Goal: Book appointment/travel/reservation

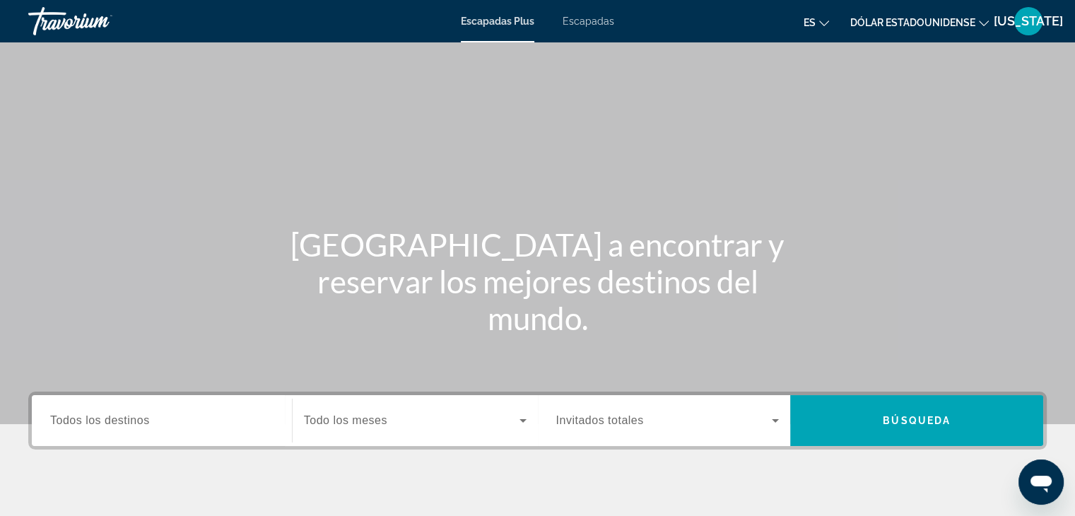
click at [585, 19] on font "Escapadas" at bounding box center [589, 21] width 52 height 11
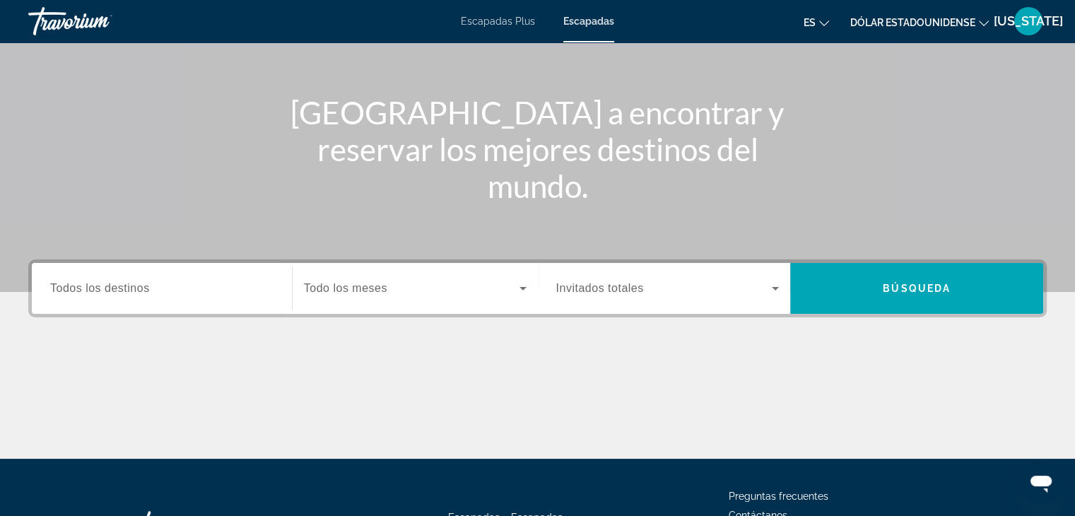
scroll to position [141, 0]
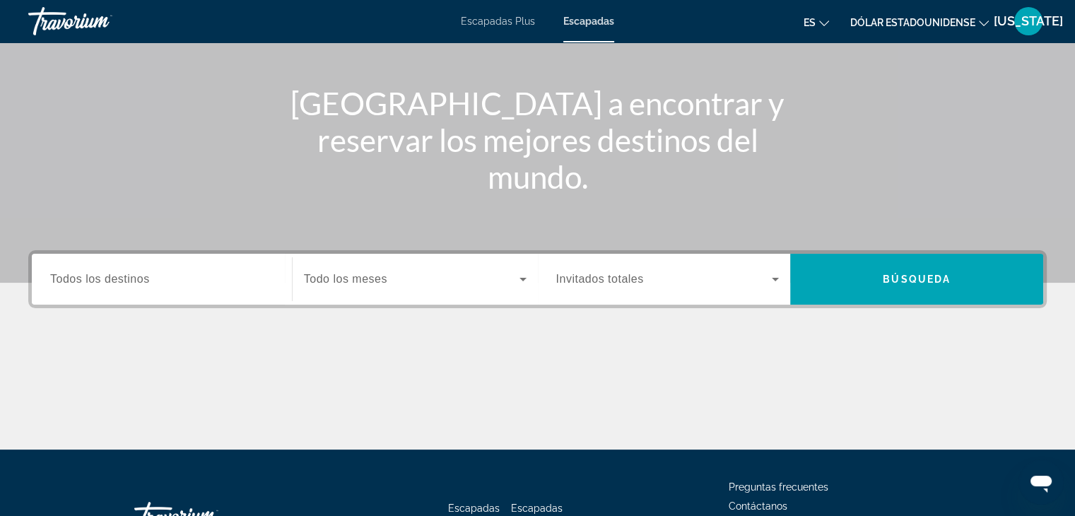
click at [129, 283] on span "Todos los destinos" at bounding box center [100, 279] width 100 height 12
click at [129, 283] on input "Destination Todos los destinos" at bounding box center [161, 279] width 223 height 17
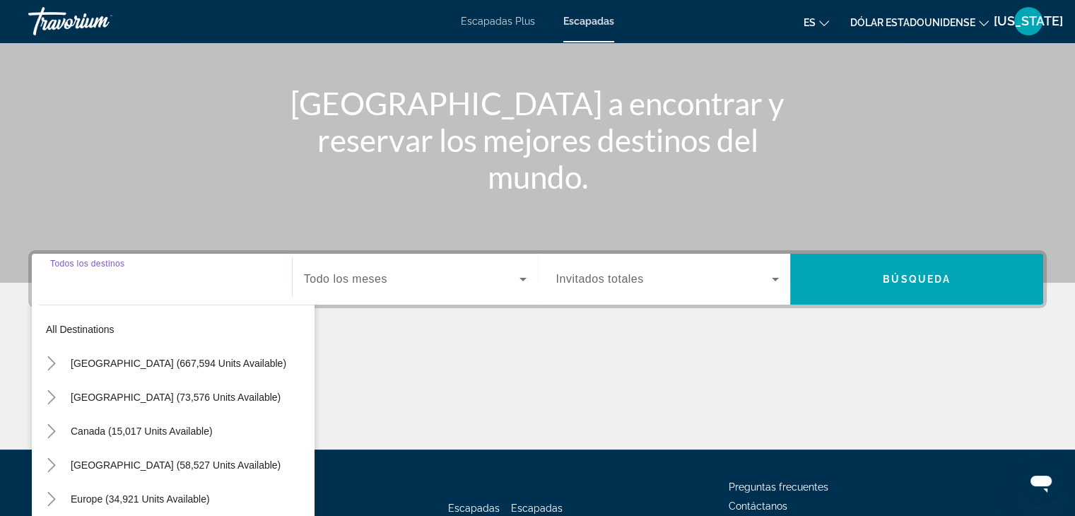
scroll to position [248, 0]
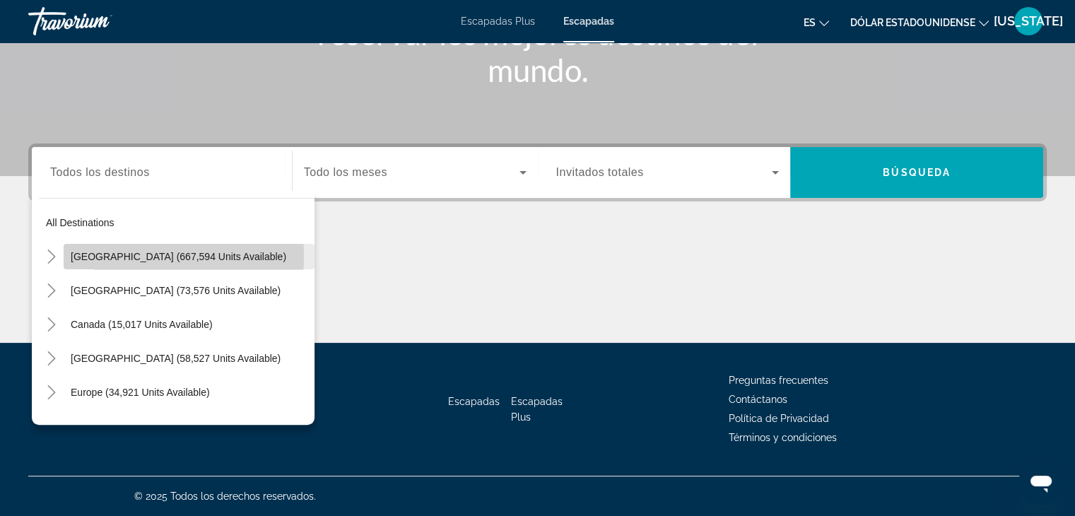
click at [109, 256] on span "[GEOGRAPHIC_DATA] (667,594 units available)" at bounding box center [179, 256] width 216 height 11
type input "**********"
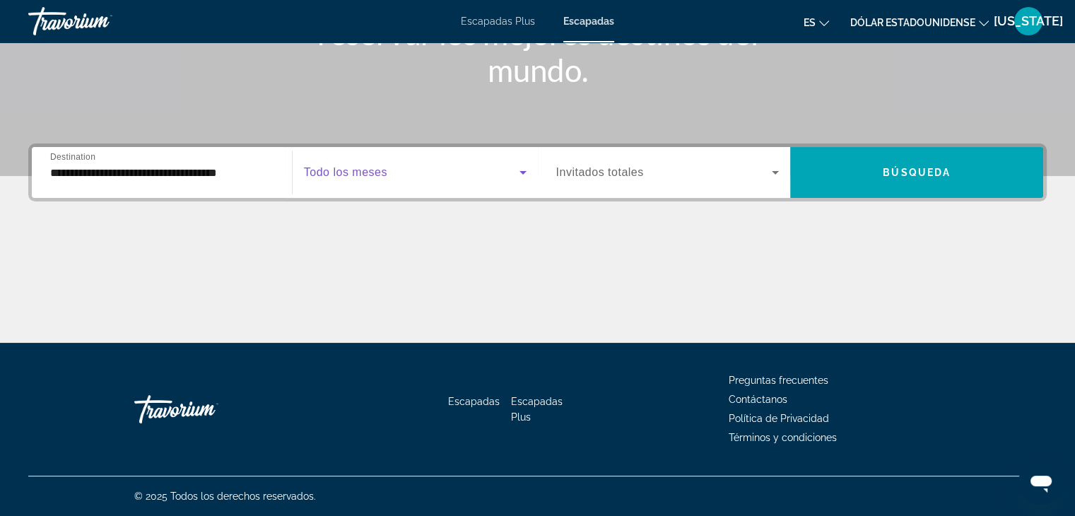
click at [523, 172] on icon "Search widget" at bounding box center [523, 173] width 7 height 4
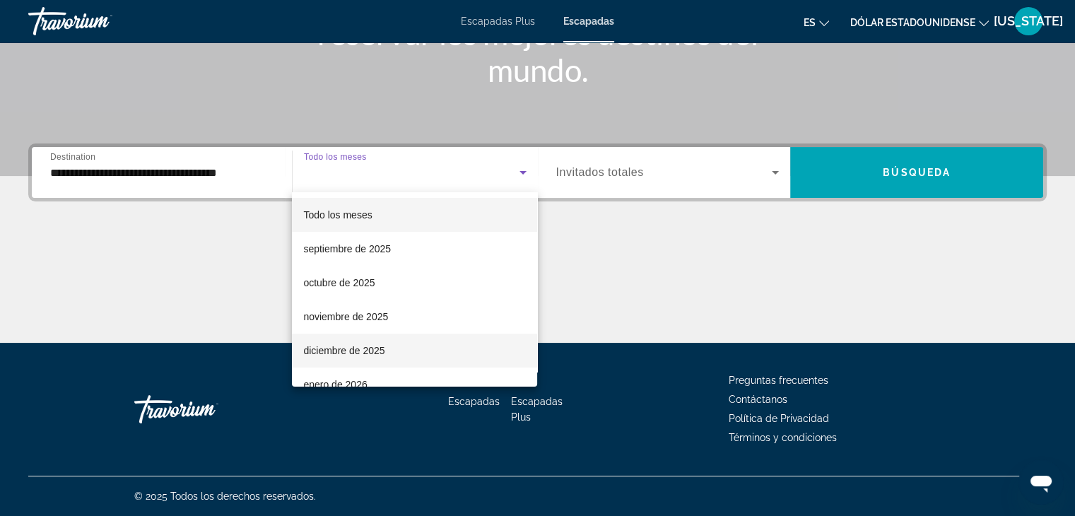
click at [335, 351] on font "diciembre de 2025" at bounding box center [343, 350] width 81 height 11
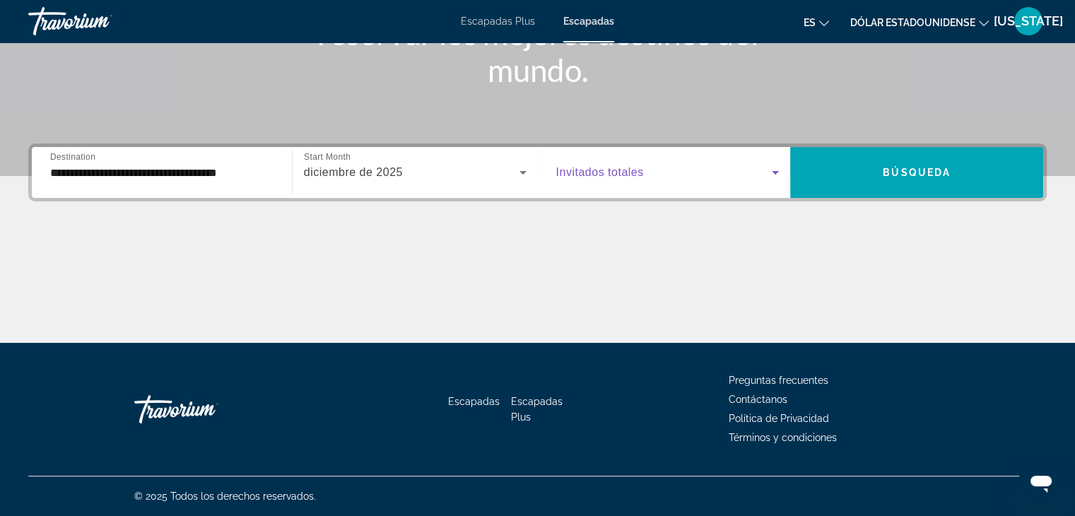
click at [771, 171] on icon "Search widget" at bounding box center [775, 172] width 17 height 17
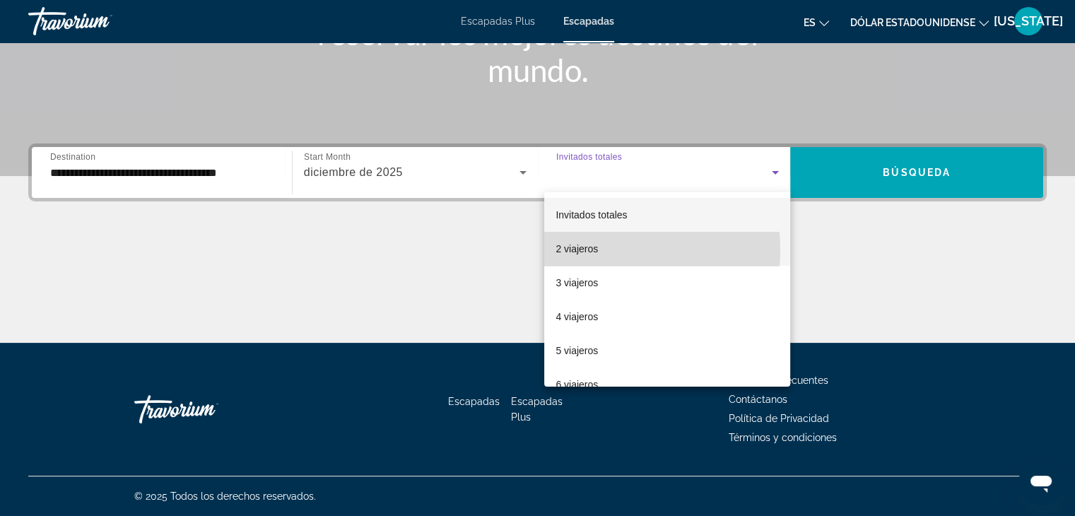
click at [580, 250] on font "2 viajeros" at bounding box center [577, 248] width 42 height 11
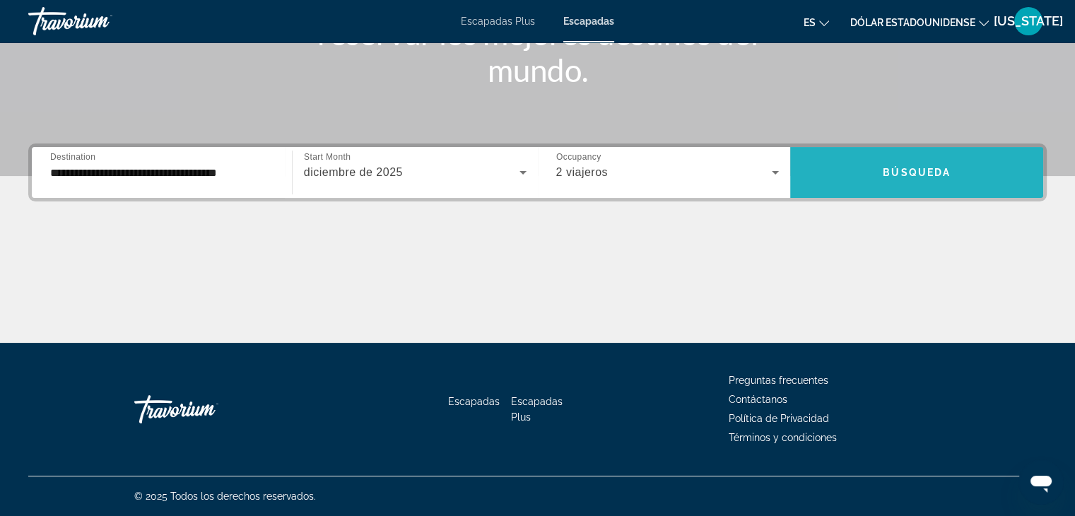
click at [901, 170] on span "Búsqueda" at bounding box center [917, 172] width 68 height 11
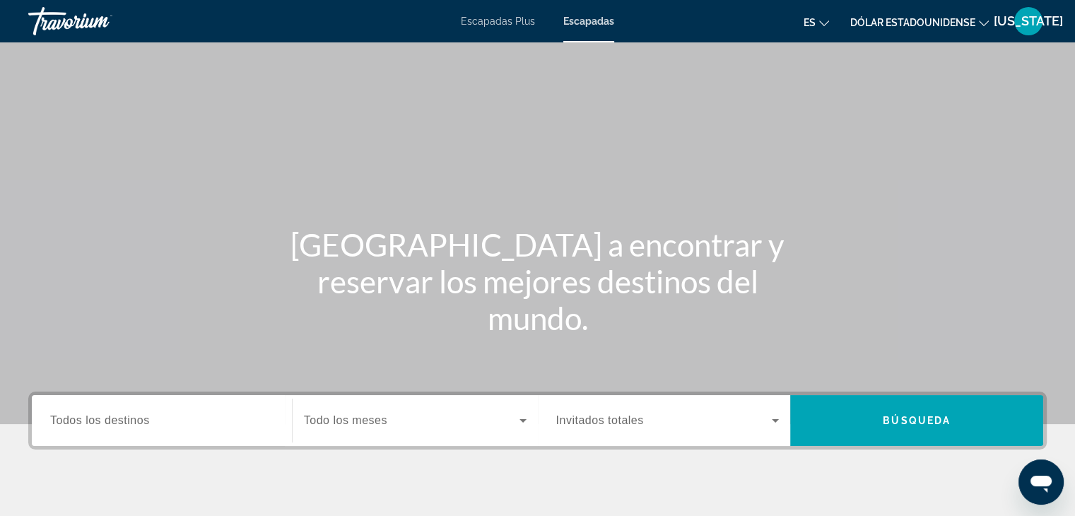
click at [74, 413] on div "Search widget" at bounding box center [161, 421] width 223 height 40
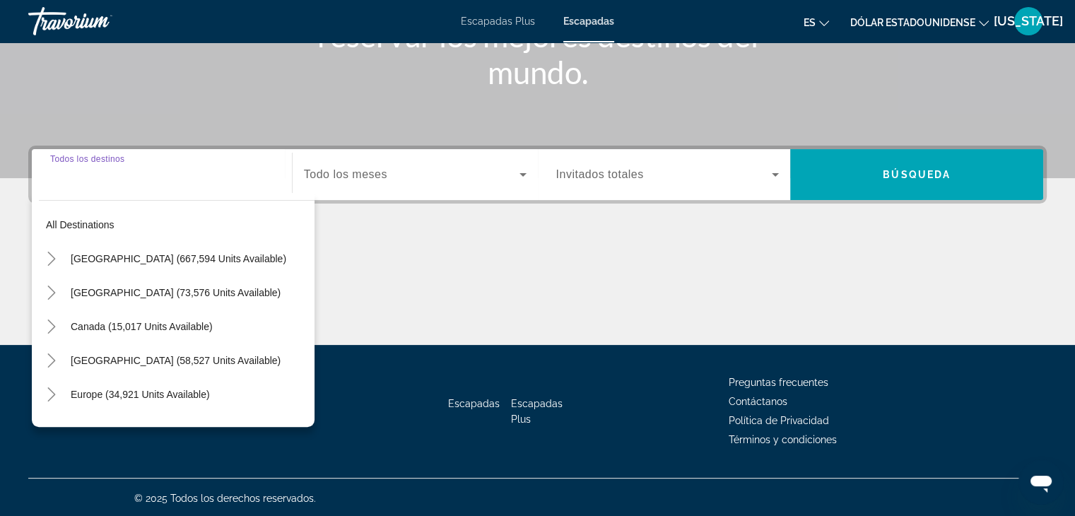
scroll to position [248, 0]
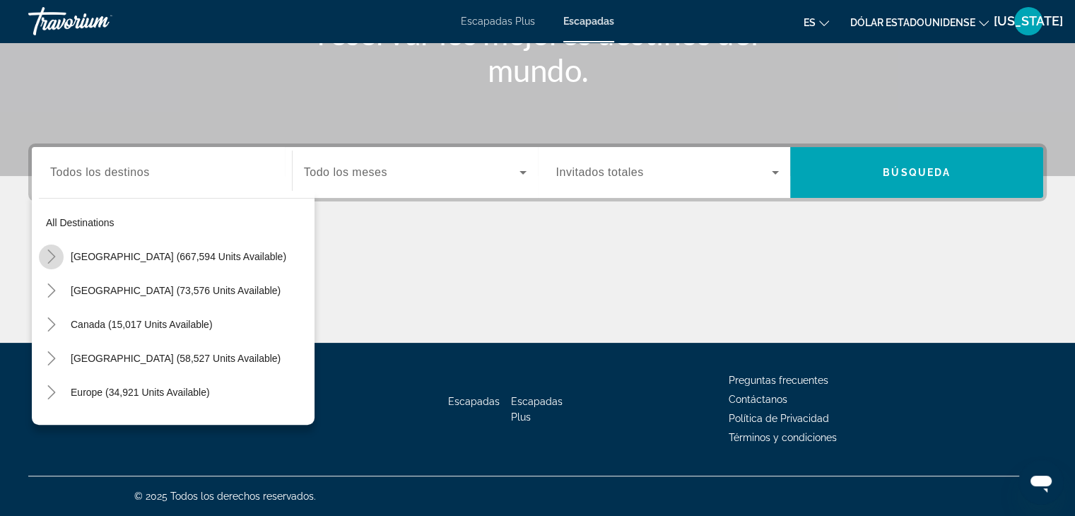
click at [49, 252] on icon "Toggle United States (667,594 units available)" at bounding box center [52, 257] width 14 height 14
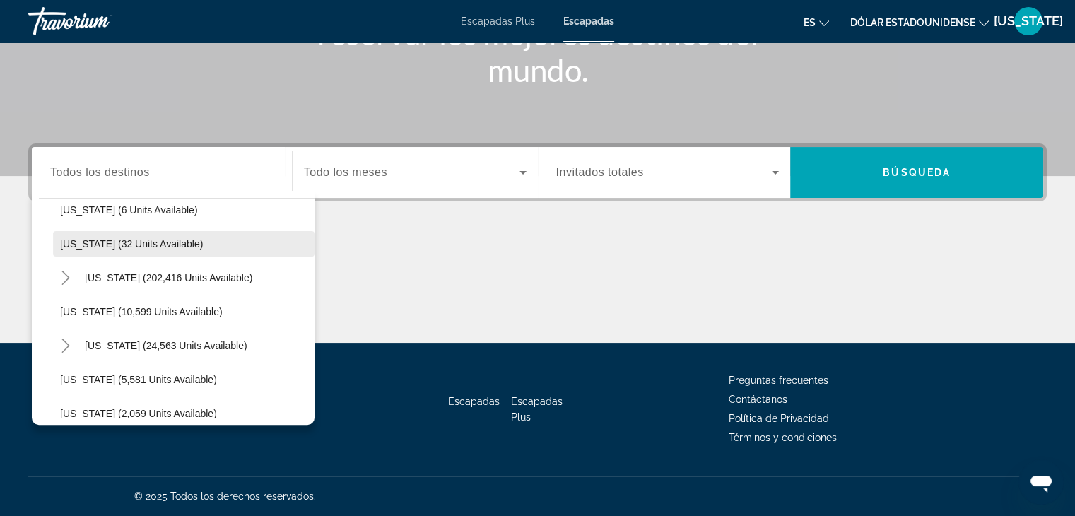
scroll to position [253, 0]
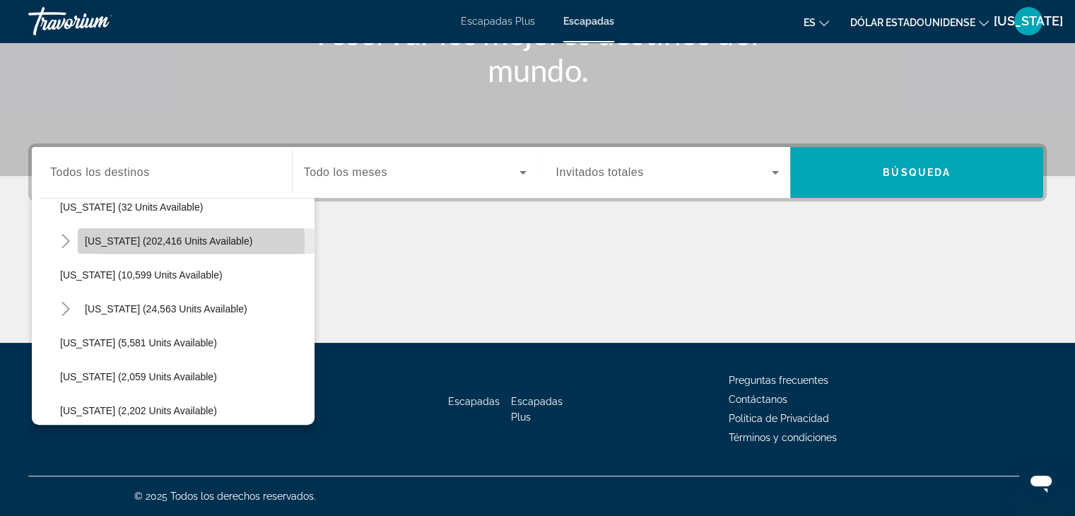
click at [110, 242] on span "[US_STATE] (202,416 units available)" at bounding box center [169, 240] width 168 height 11
type input "**********"
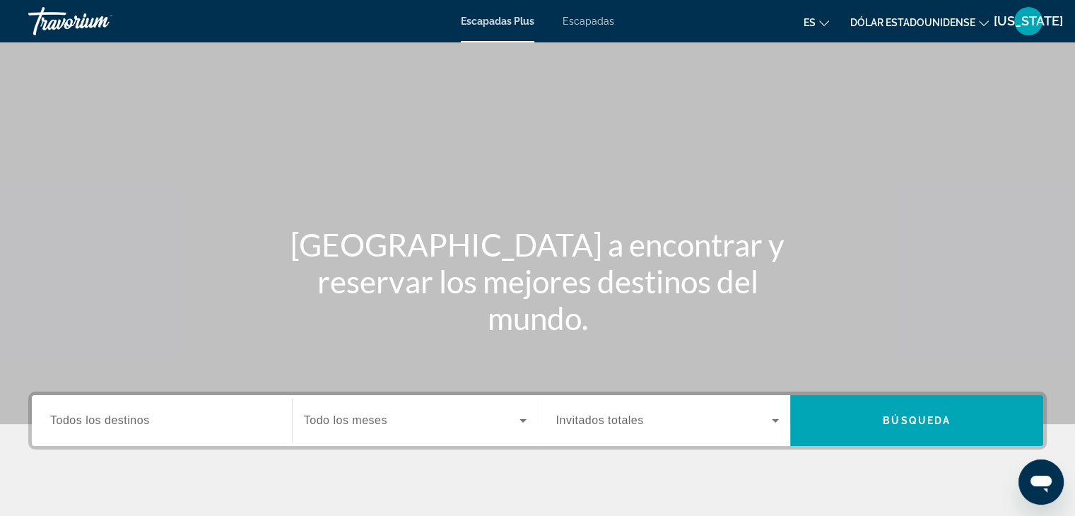
click at [59, 424] on span "Todos los destinos" at bounding box center [100, 420] width 100 height 12
click at [59, 424] on input "Destination Todos los destinos" at bounding box center [161, 421] width 223 height 17
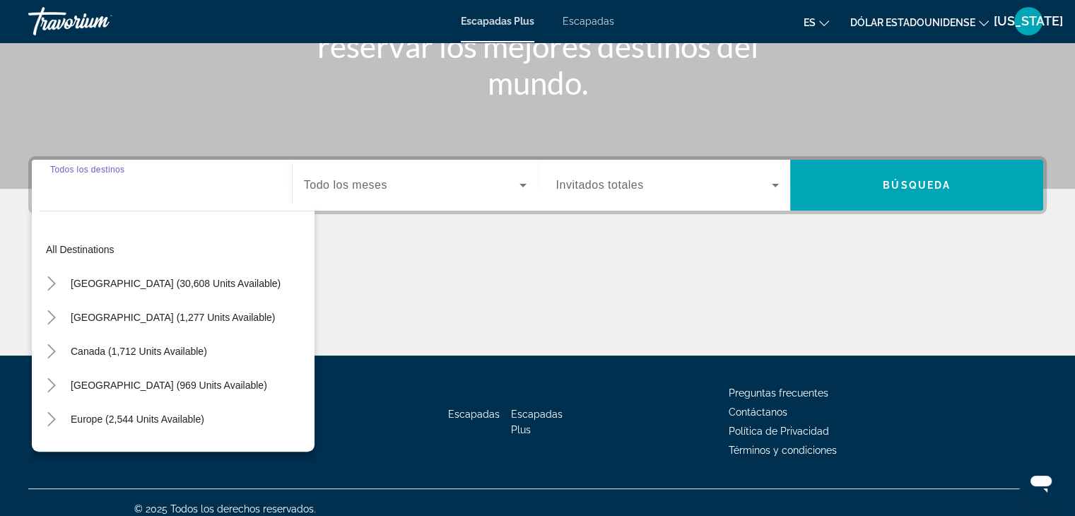
scroll to position [248, 0]
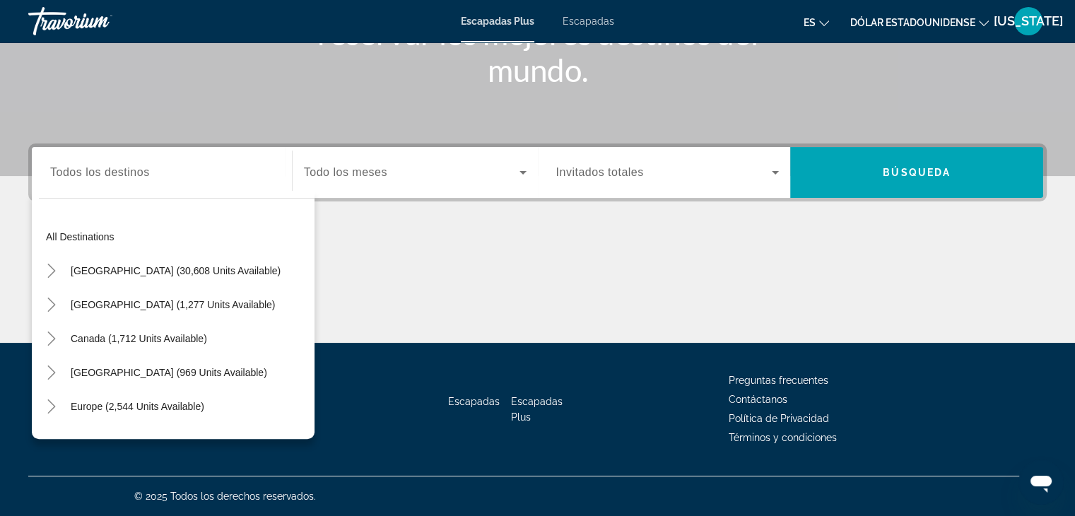
click at [580, 23] on font "Escapadas" at bounding box center [589, 21] width 52 height 11
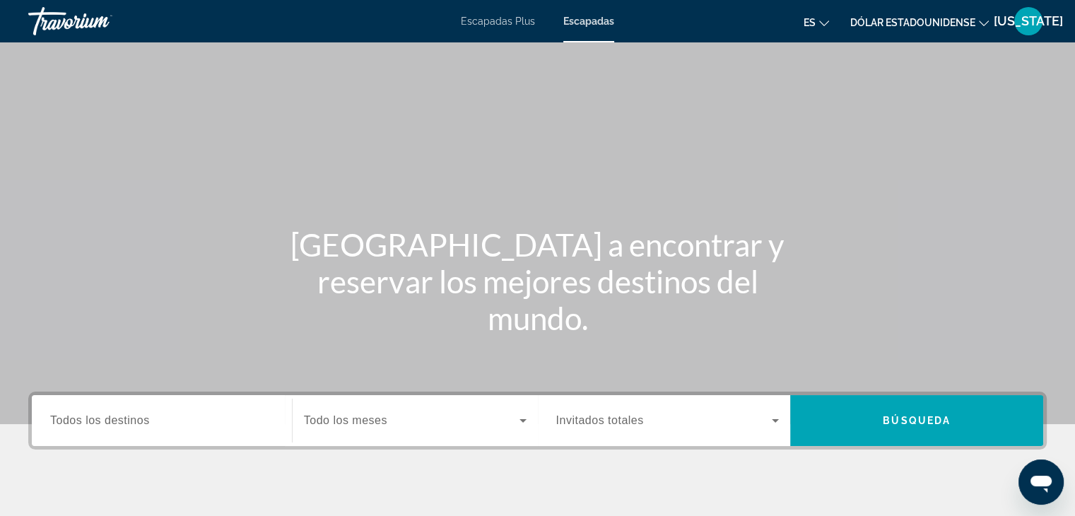
click at [77, 422] on span "Todos los destinos" at bounding box center [100, 420] width 100 height 12
click at [77, 422] on input "Destination Todos los destinos" at bounding box center [161, 421] width 223 height 17
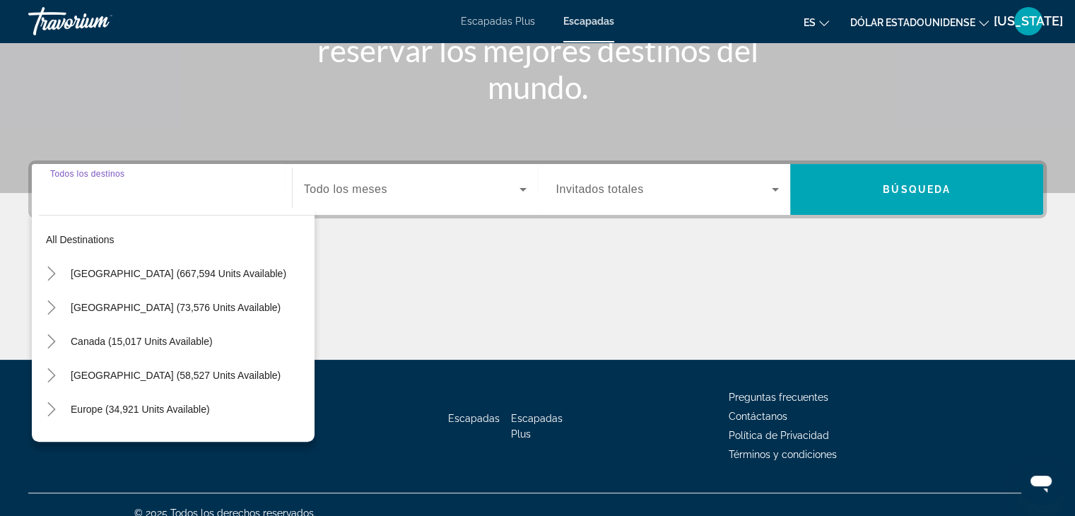
scroll to position [248, 0]
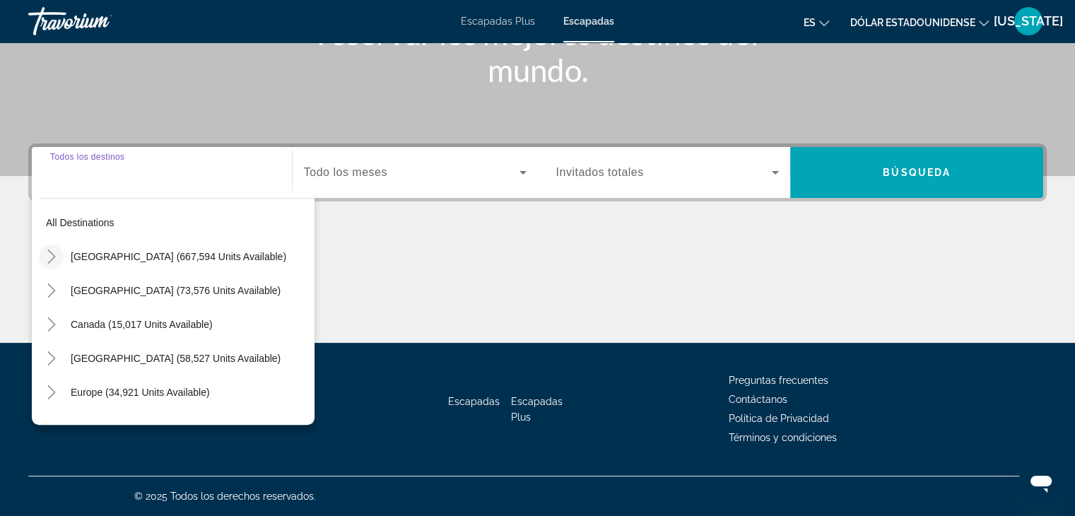
click at [54, 261] on icon "Toggle United States (667,594 units available)" at bounding box center [52, 257] width 14 height 14
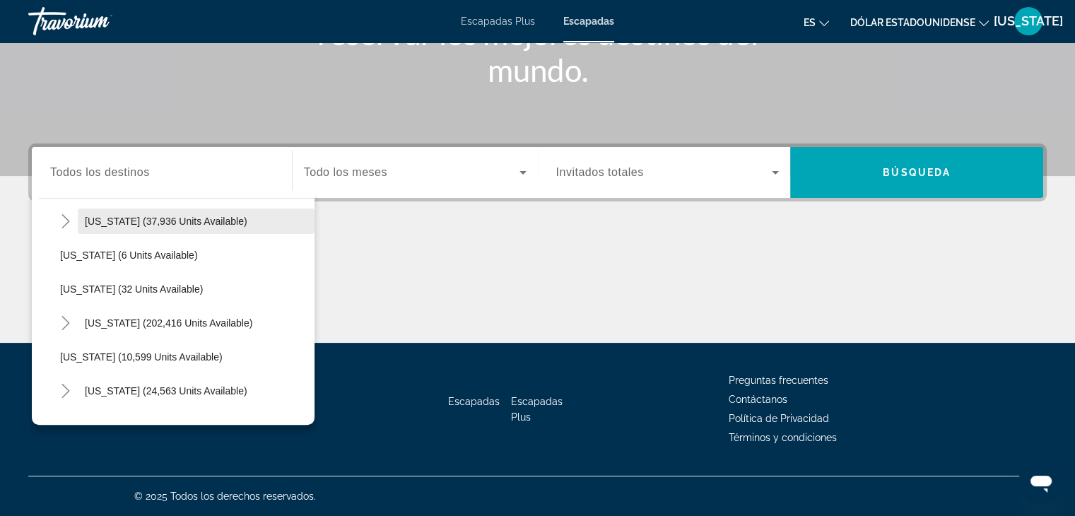
scroll to position [182, 0]
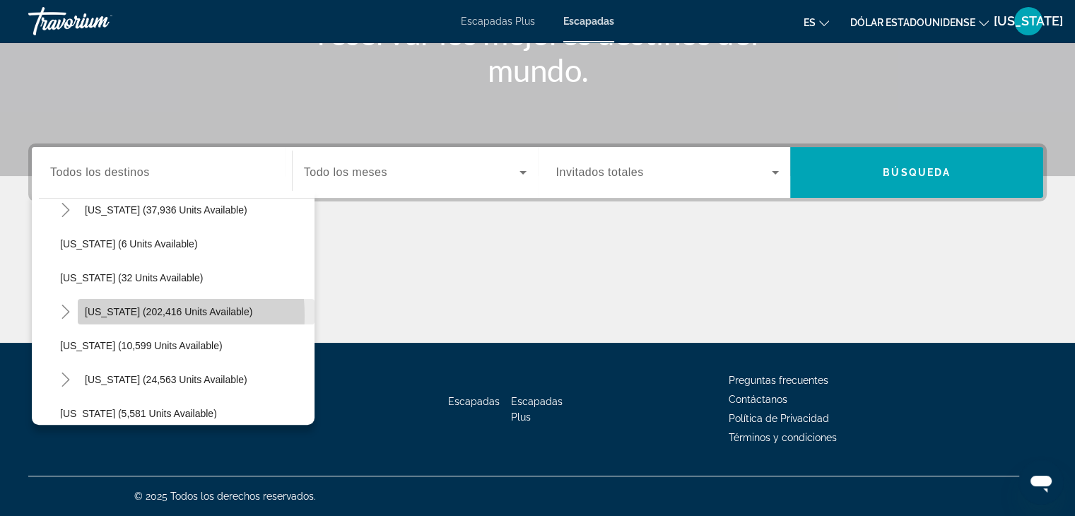
click at [127, 315] on span "[US_STATE] (202,416 units available)" at bounding box center [169, 311] width 168 height 11
type input "**********"
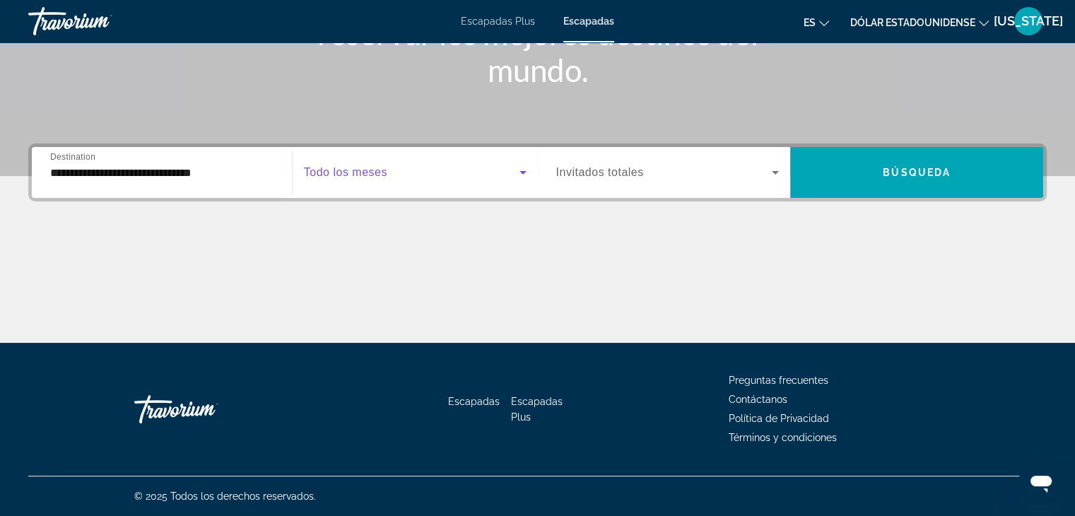
click at [521, 166] on icon "Search widget" at bounding box center [523, 172] width 17 height 17
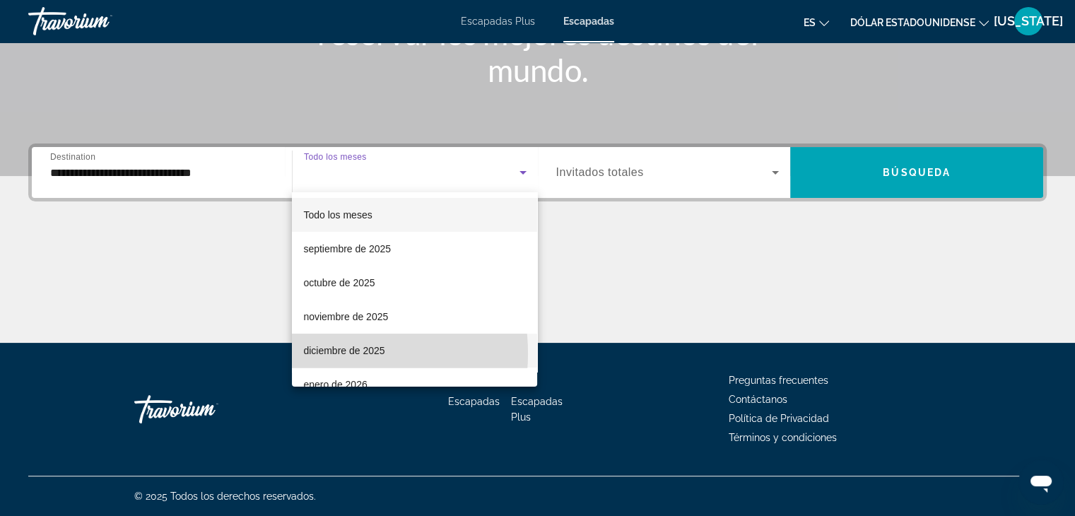
click at [331, 353] on font "diciembre de 2025" at bounding box center [343, 350] width 81 height 11
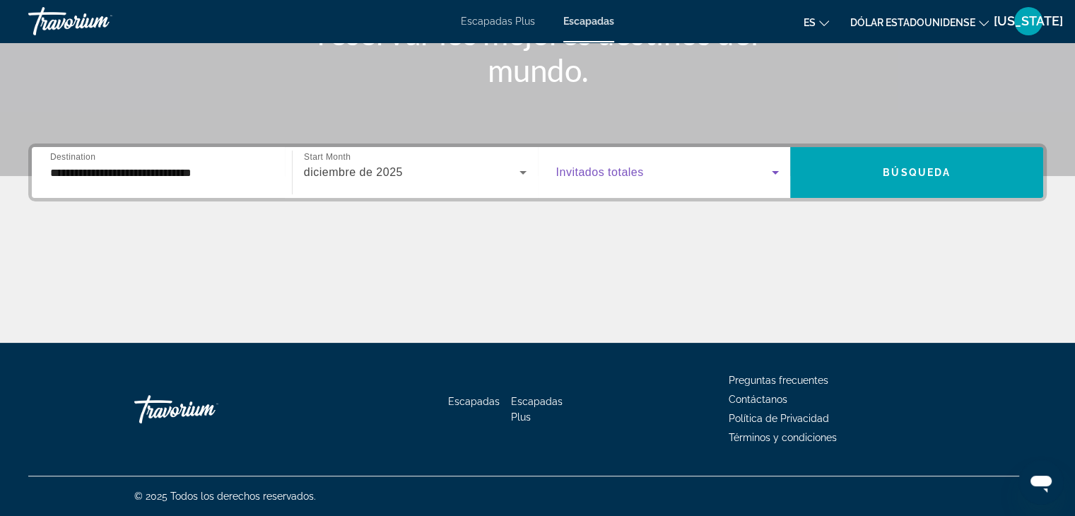
click at [779, 168] on icon "Search widget" at bounding box center [775, 172] width 17 height 17
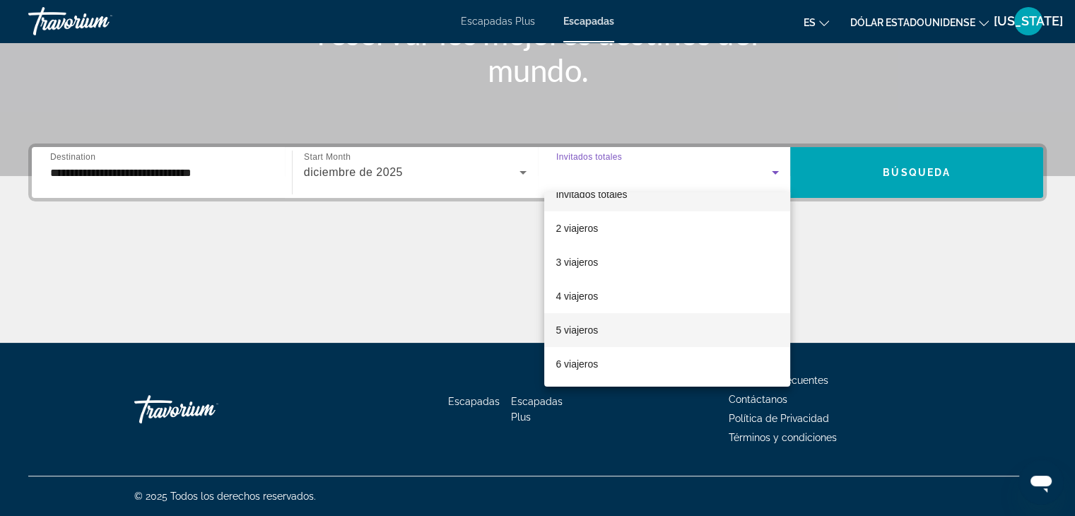
scroll to position [0, 0]
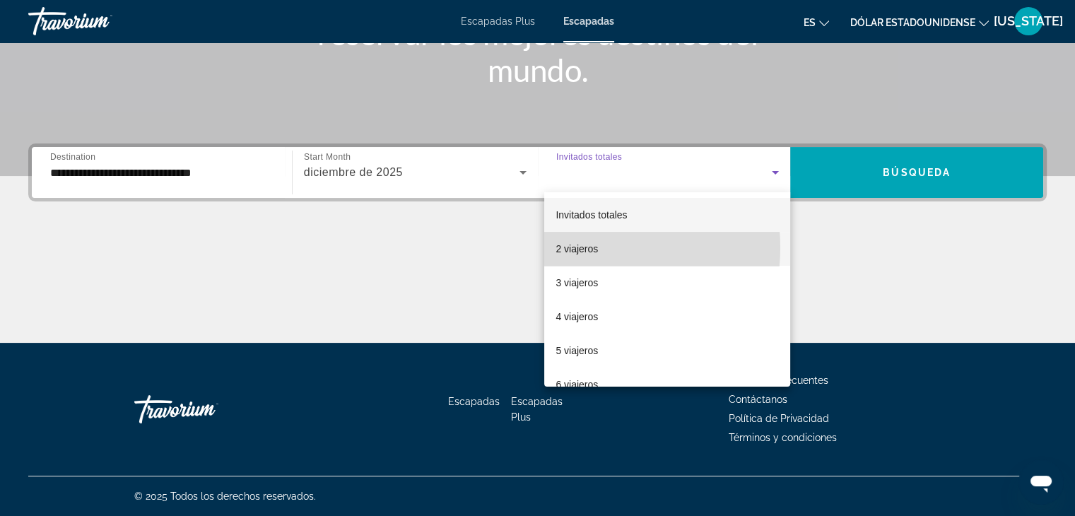
click at [580, 247] on font "2 viajeros" at bounding box center [577, 248] width 42 height 11
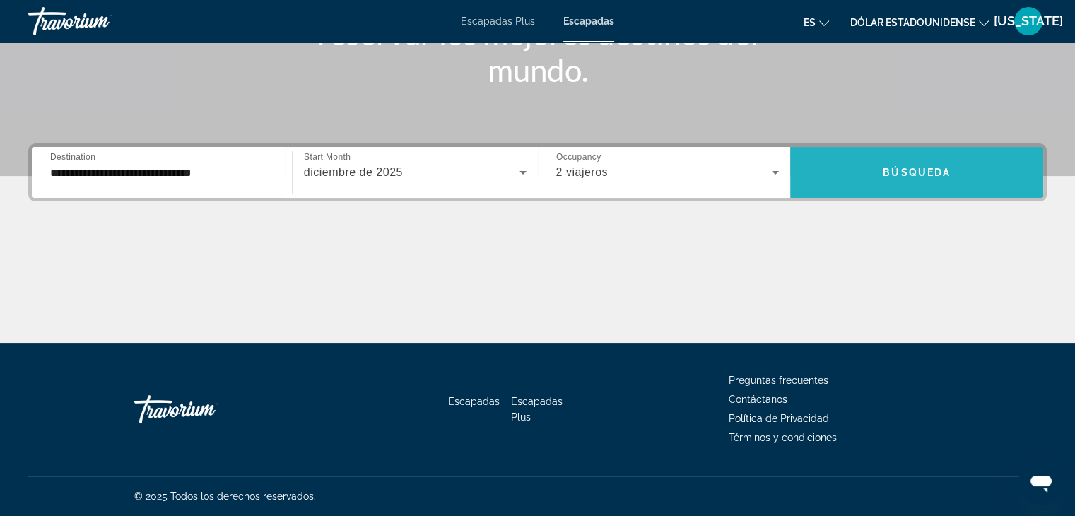
click at [946, 177] on span "Búsqueda" at bounding box center [917, 172] width 68 height 11
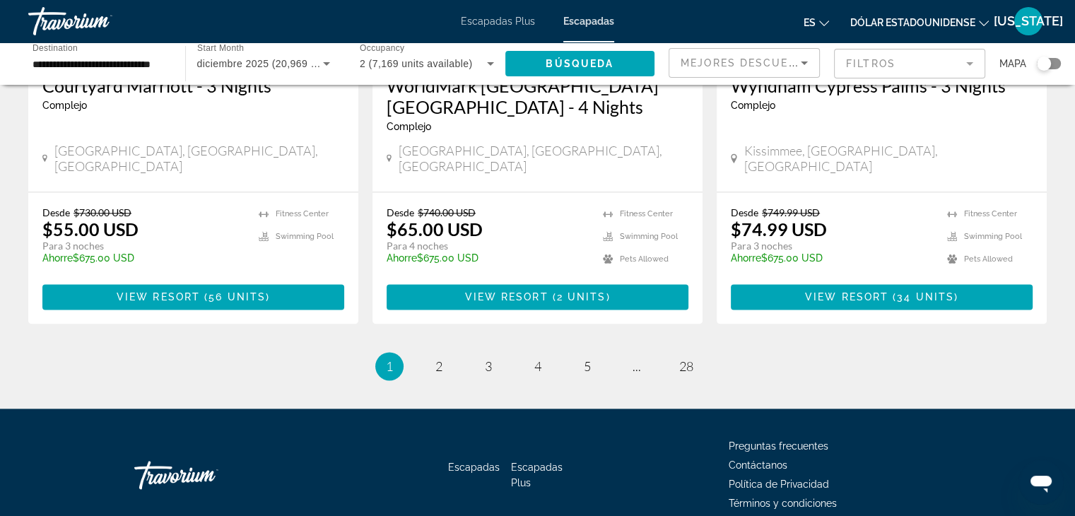
scroll to position [1855, 0]
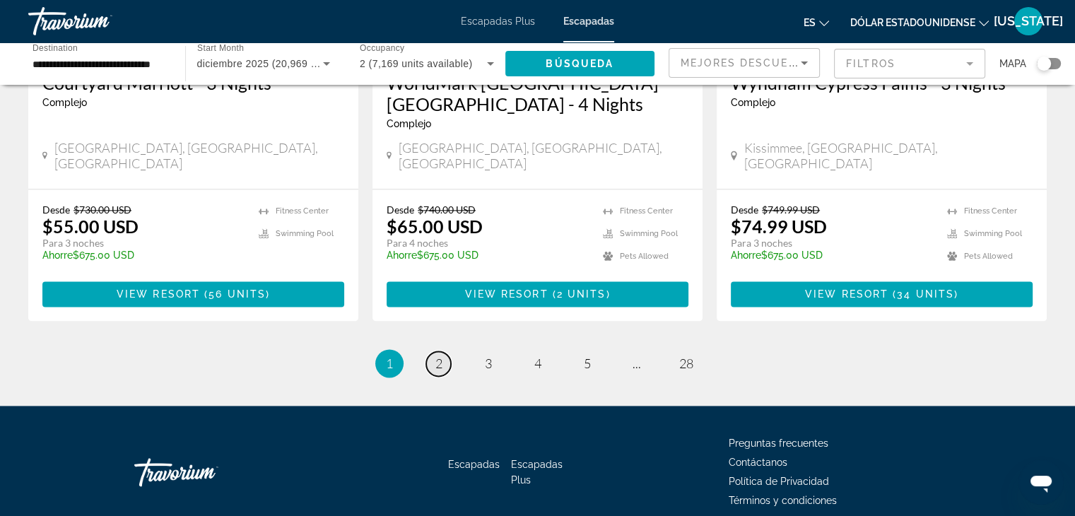
click at [436, 356] on span "2" at bounding box center [438, 364] width 7 height 16
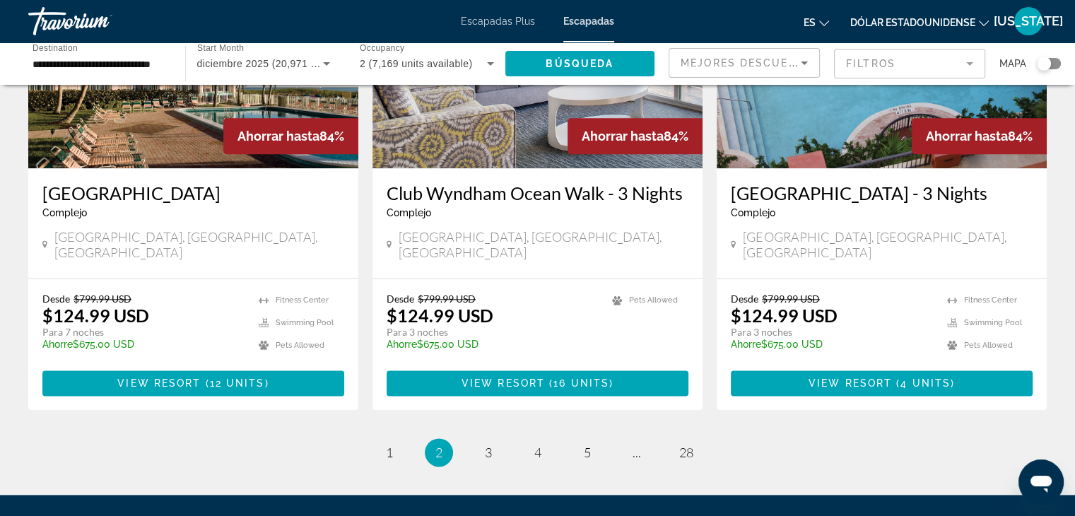
scroll to position [1813, 0]
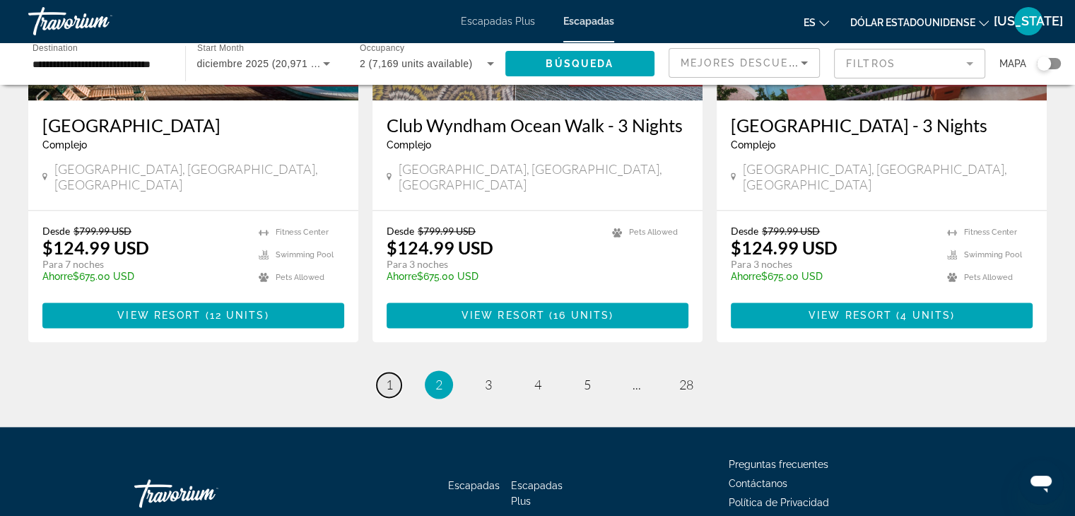
click at [387, 377] on span "1" at bounding box center [389, 385] width 7 height 16
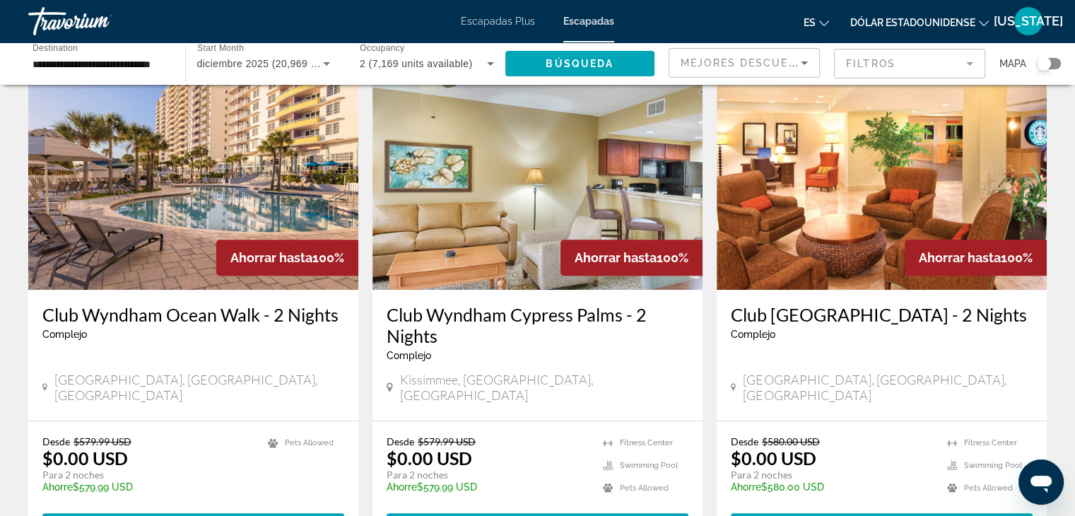
scroll to position [566, 0]
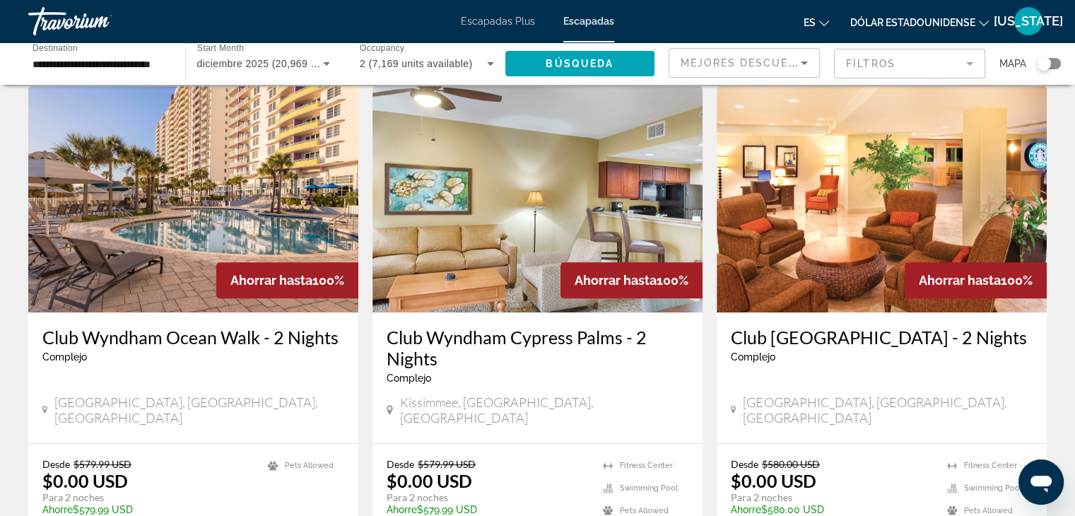
click at [151, 193] on img "Contenido principal" at bounding box center [193, 199] width 330 height 226
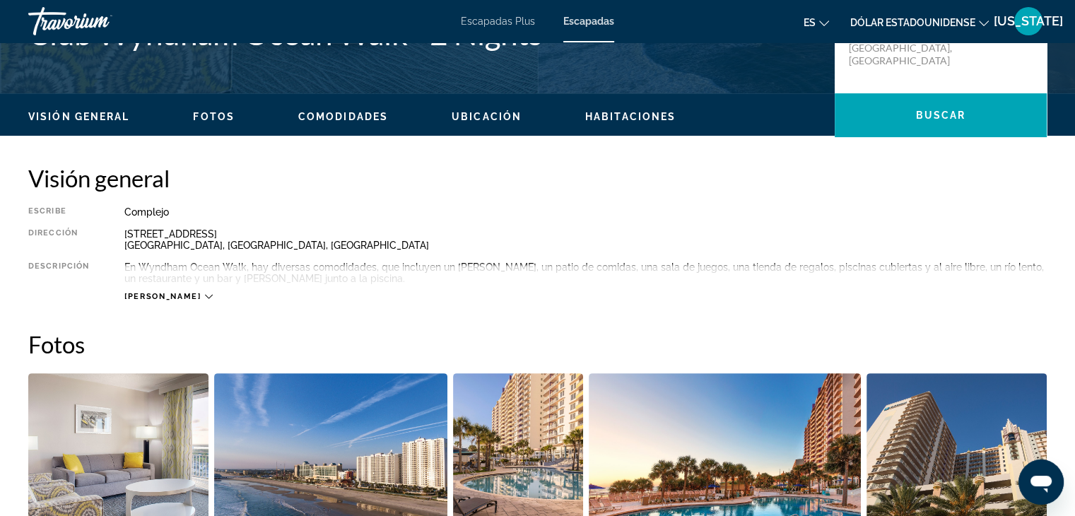
scroll to position [353, 0]
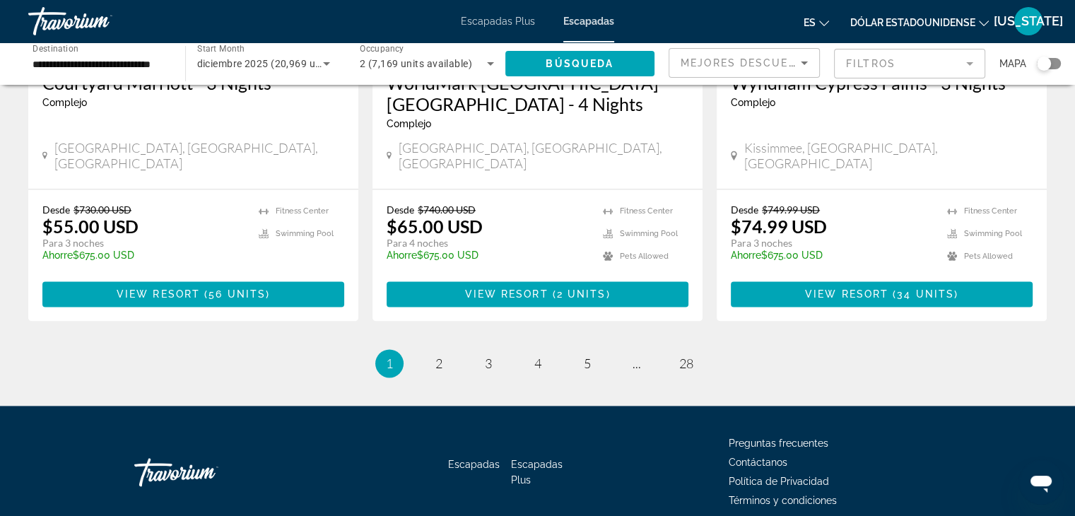
scroll to position [1714, 0]
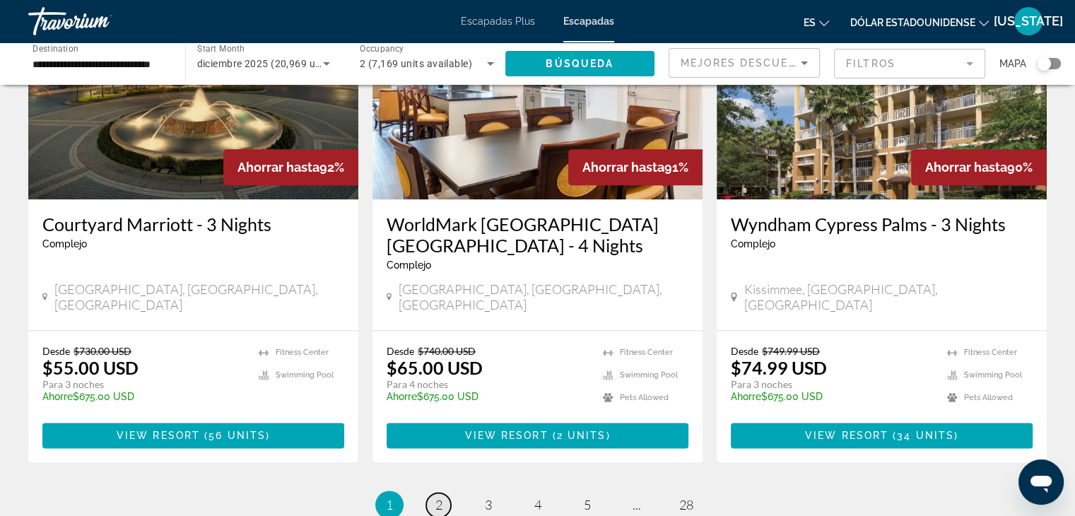
click at [446, 493] on link "page 2" at bounding box center [438, 505] width 25 height 25
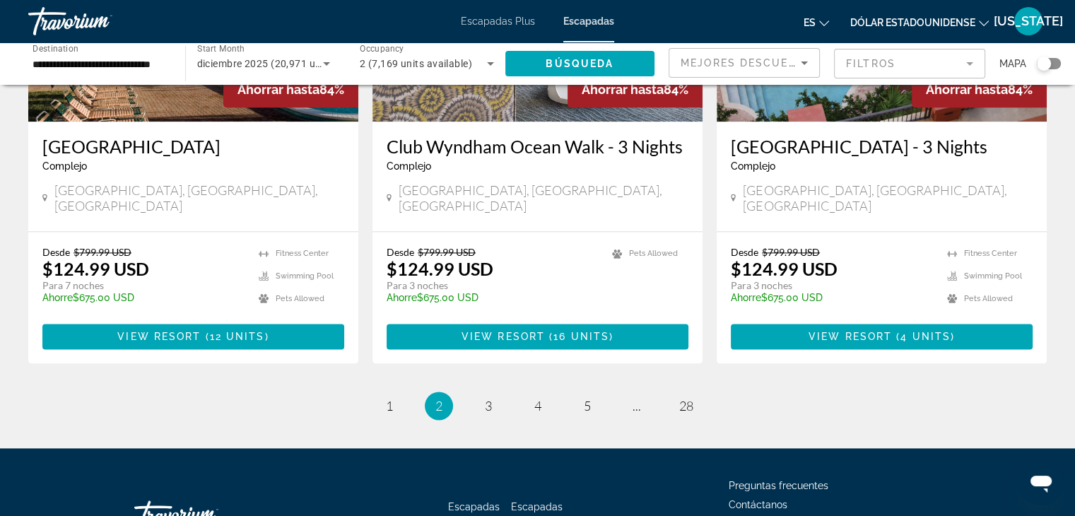
scroll to position [1813, 0]
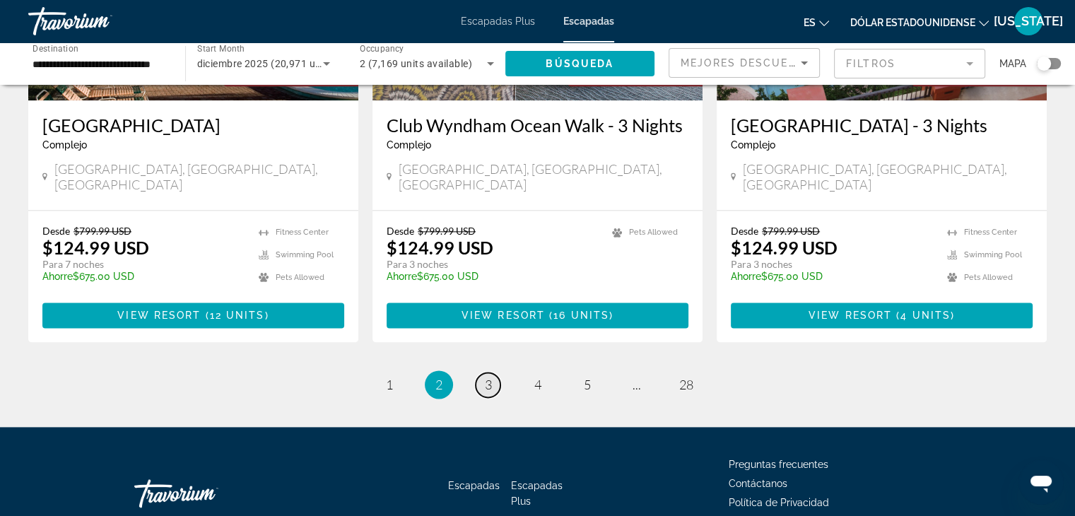
click at [484, 373] on link "page 3" at bounding box center [488, 385] width 25 height 25
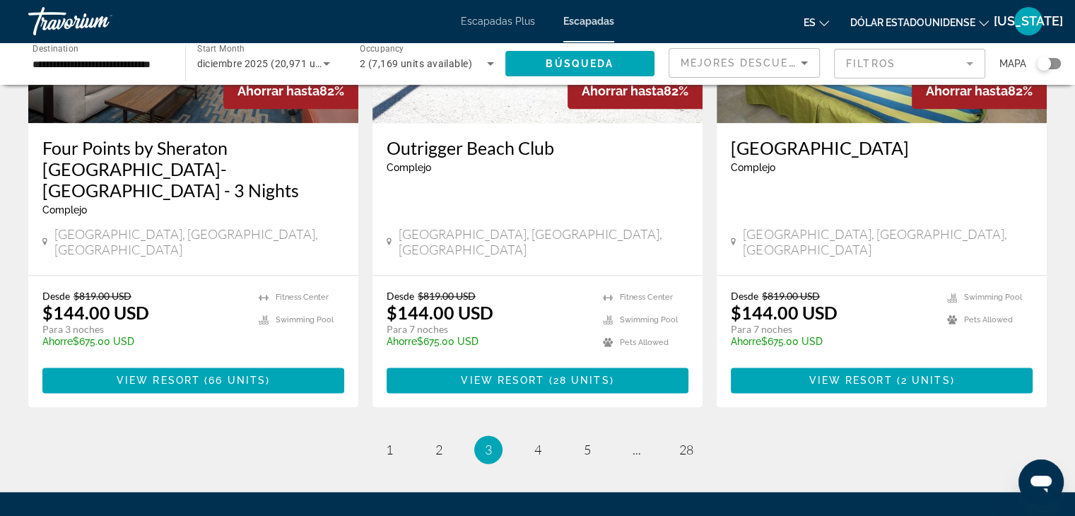
scroll to position [1855, 0]
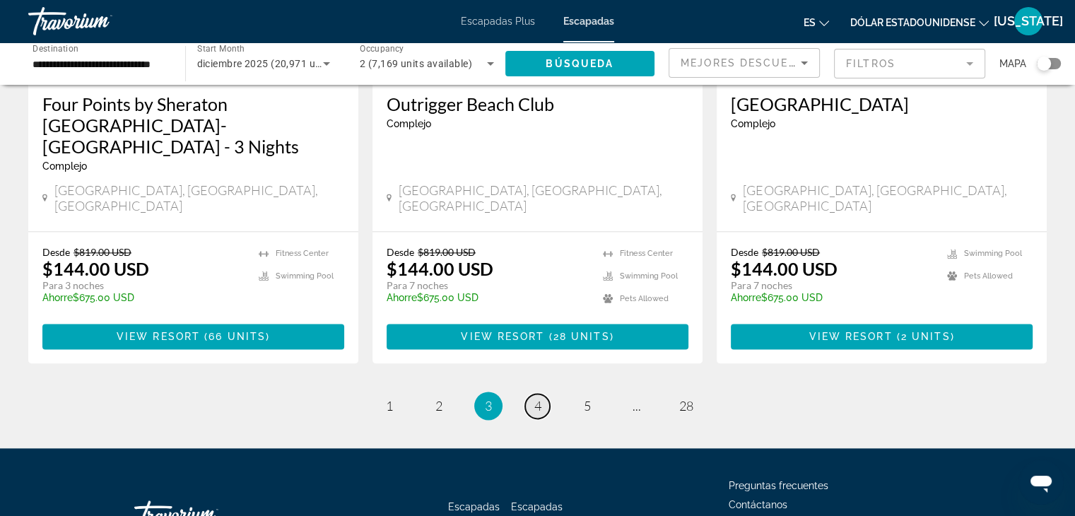
click at [534, 398] on span "4" at bounding box center [537, 406] width 7 height 16
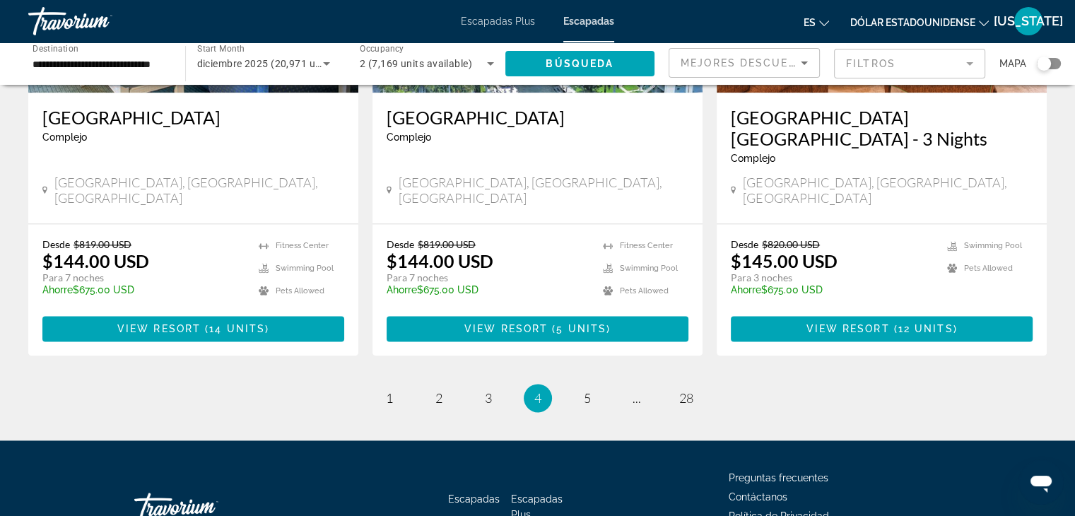
scroll to position [1876, 0]
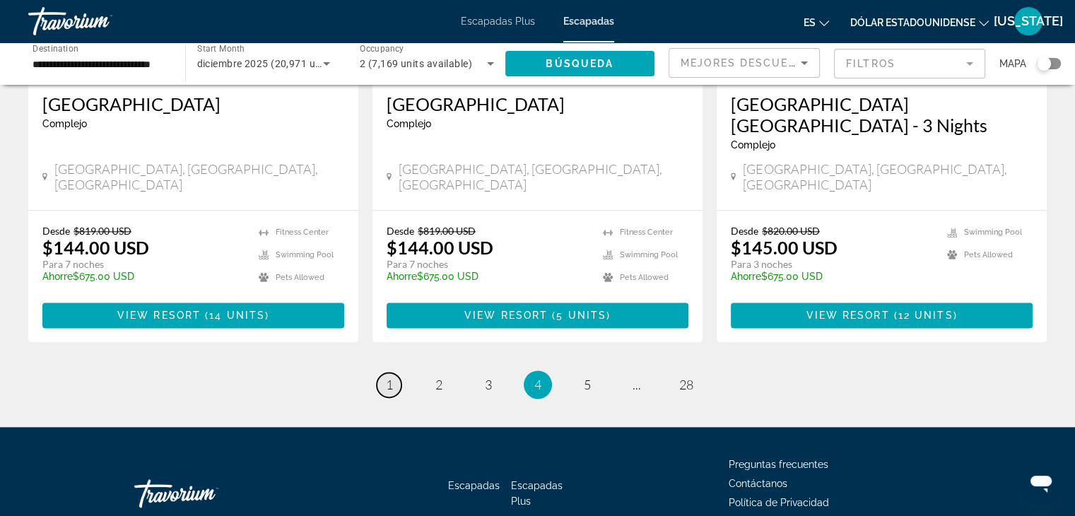
click at [393, 373] on link "page 1" at bounding box center [389, 385] width 25 height 25
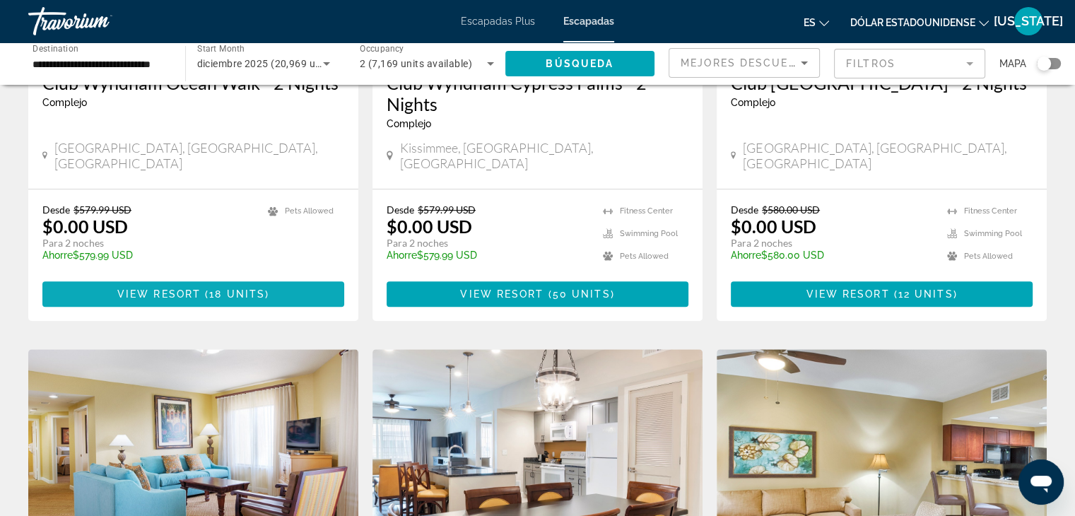
scroll to position [636, 0]
